Goal: Information Seeking & Learning: Find specific fact

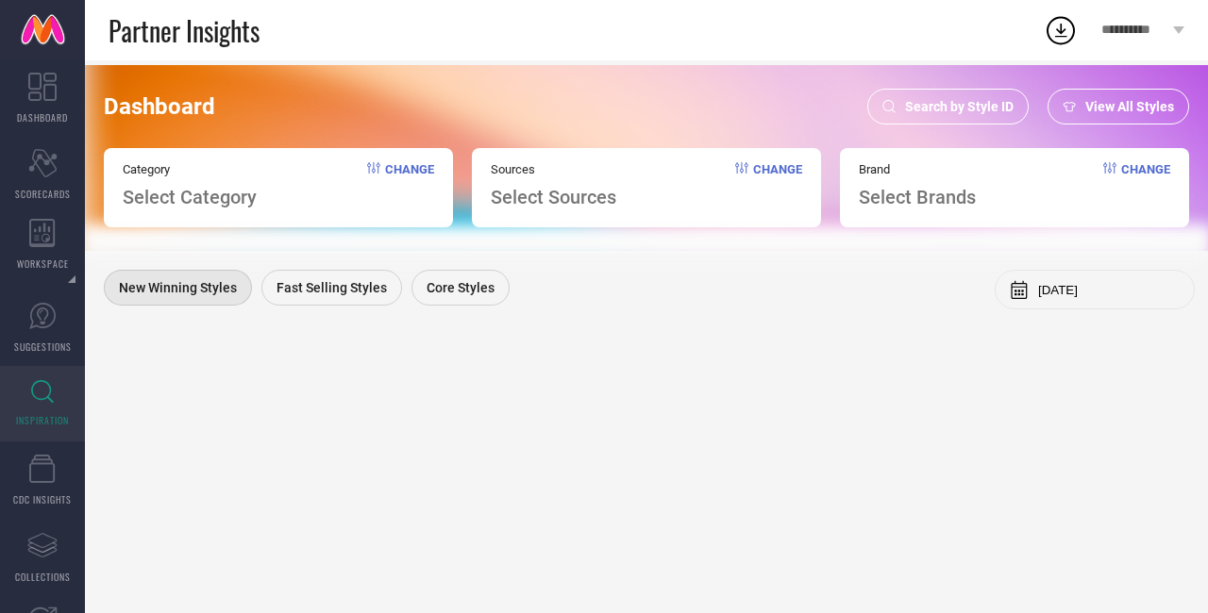
click at [983, 107] on span "Search by Style ID" at bounding box center [959, 106] width 109 height 15
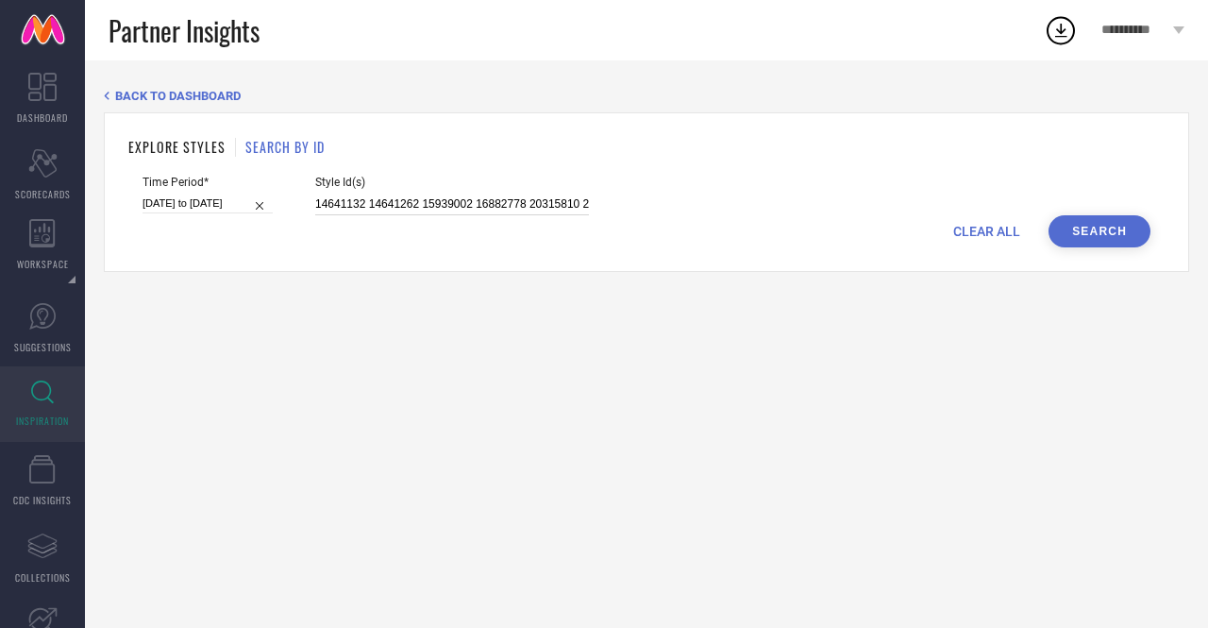
click at [370, 195] on input "14641132 14641262 15939002 16882778 20315810 20604314 24842758 25816372 2581654…" at bounding box center [452, 204] width 274 height 22
paste input "26697698 26697700 26697836 26697854"
type input "26697698 26697700 26697836 26697854"
click at [1131, 226] on button "Search" at bounding box center [1100, 231] width 102 height 32
